Goal: Information Seeking & Learning: Find specific fact

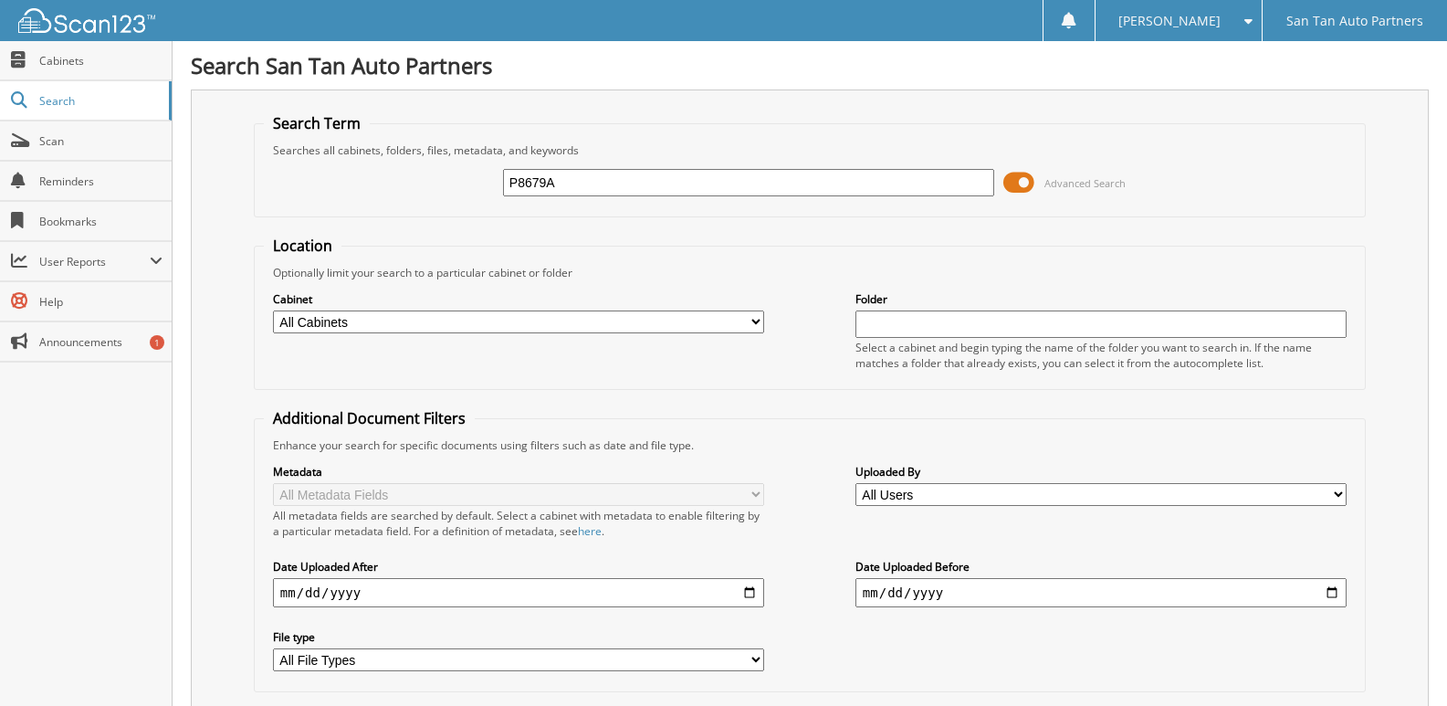
type input "P8679A"
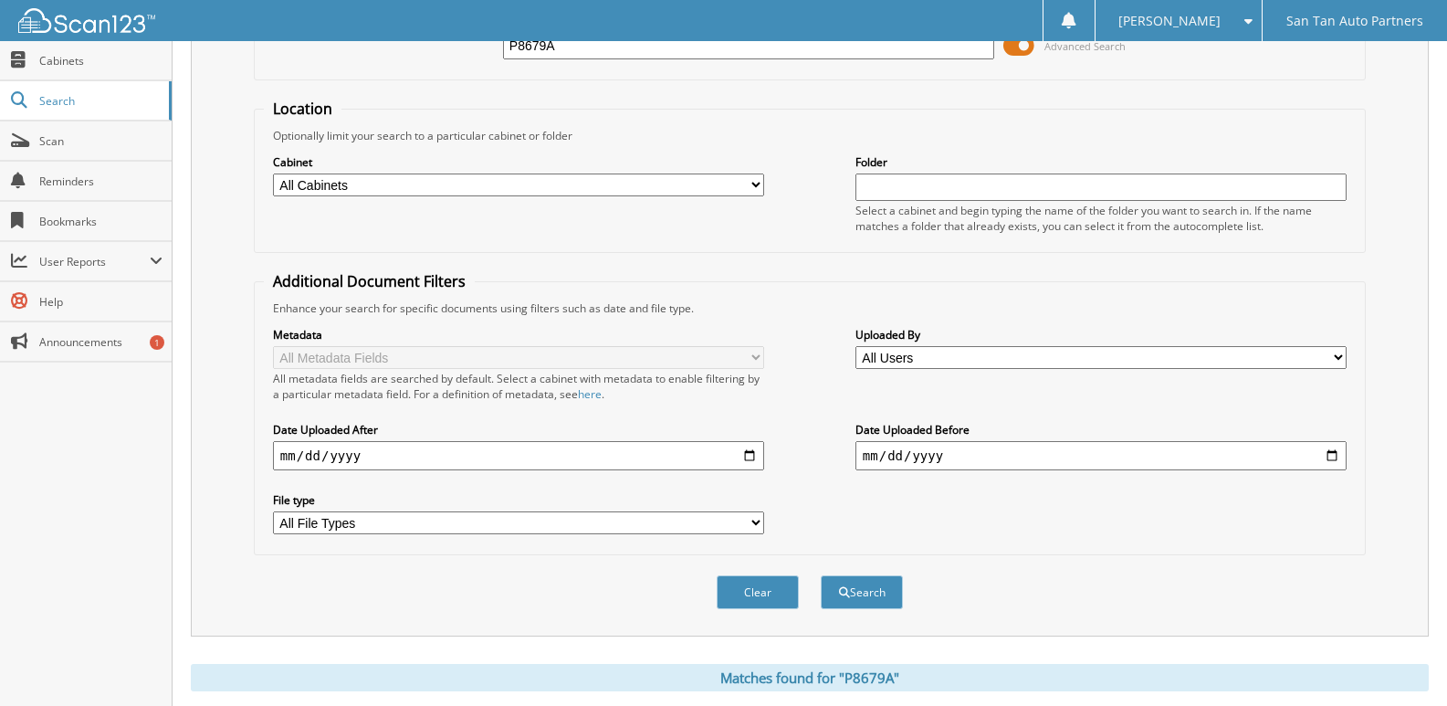
scroll to position [315, 0]
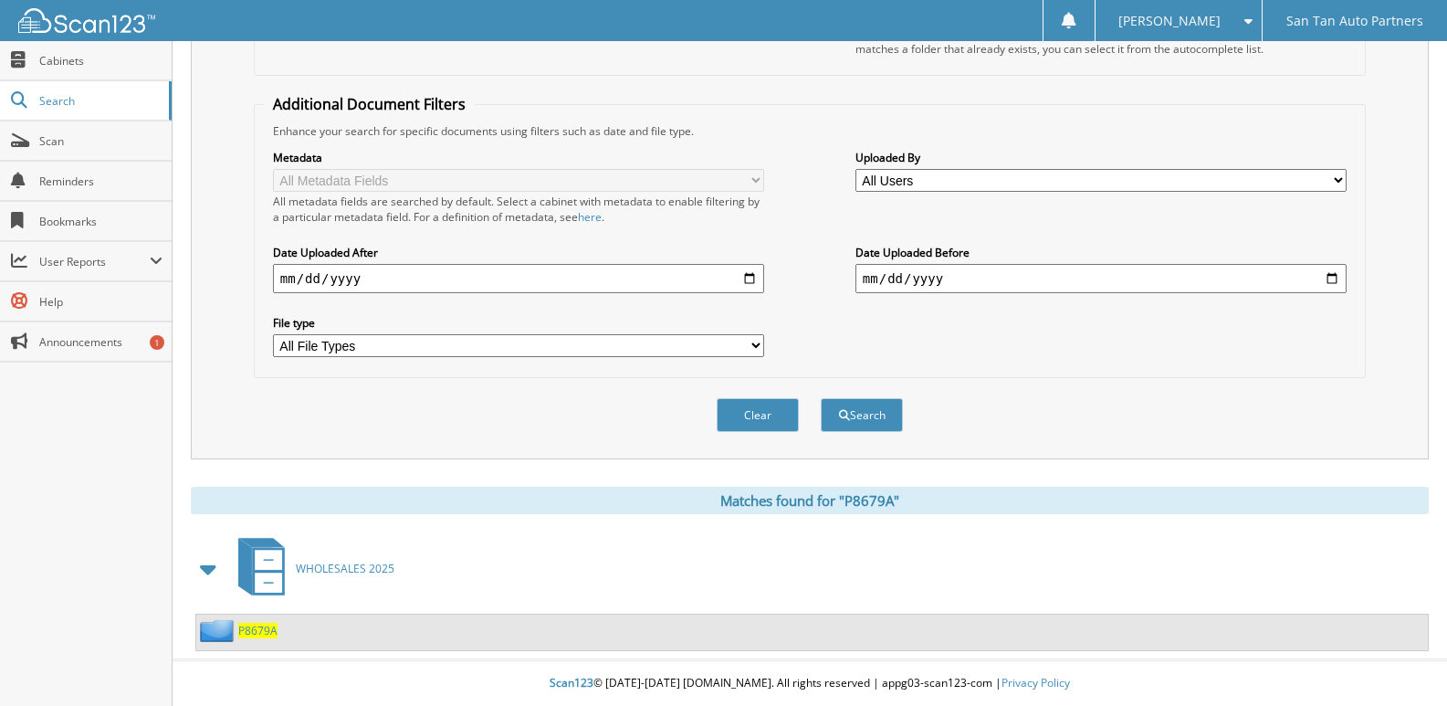
click at [261, 632] on span "P8679A" at bounding box center [257, 631] width 39 height 16
